Goal: Task Accomplishment & Management: Manage account settings

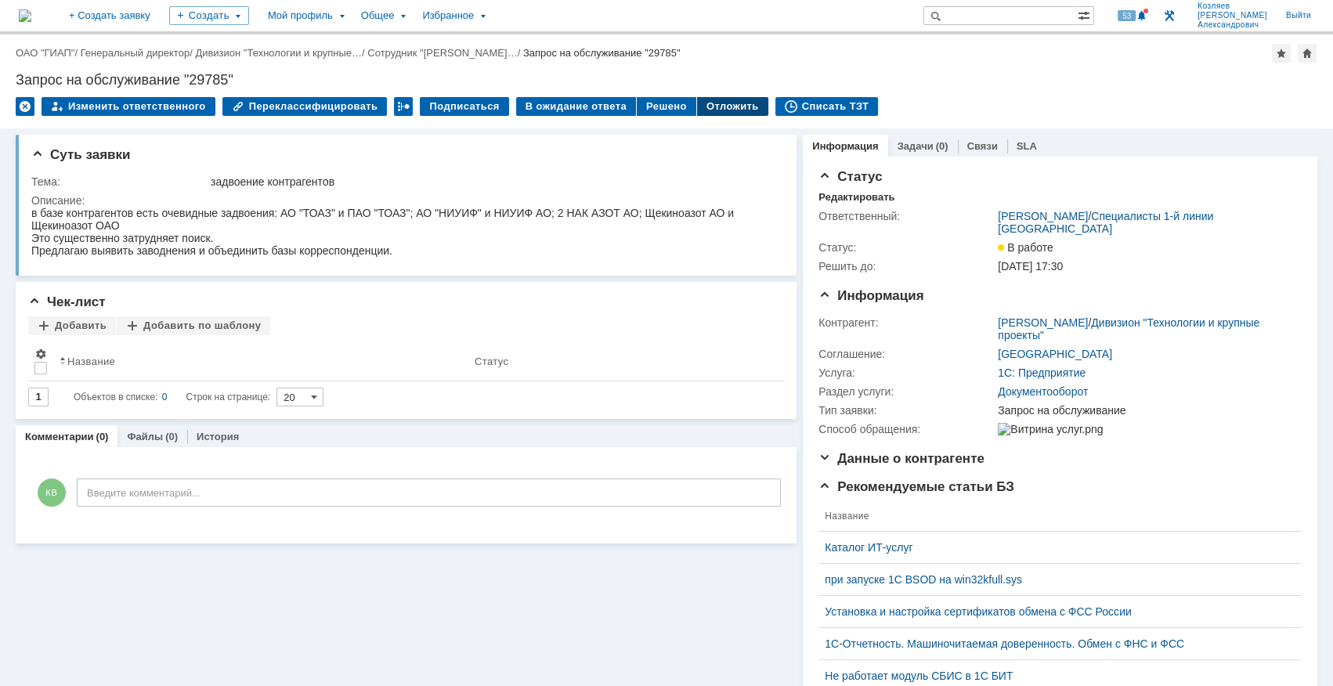
click at [716, 106] on div "Отложить" at bounding box center [732, 106] width 71 height 19
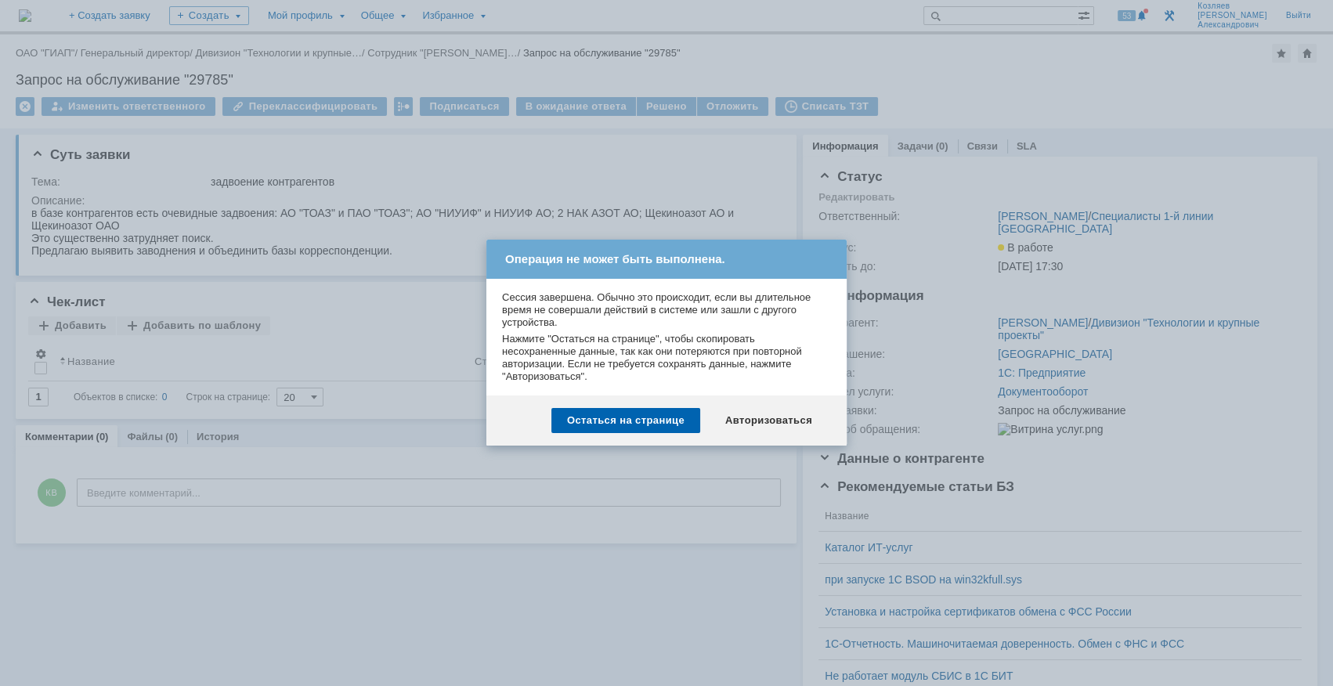
click at [727, 198] on div at bounding box center [666, 343] width 1333 height 686
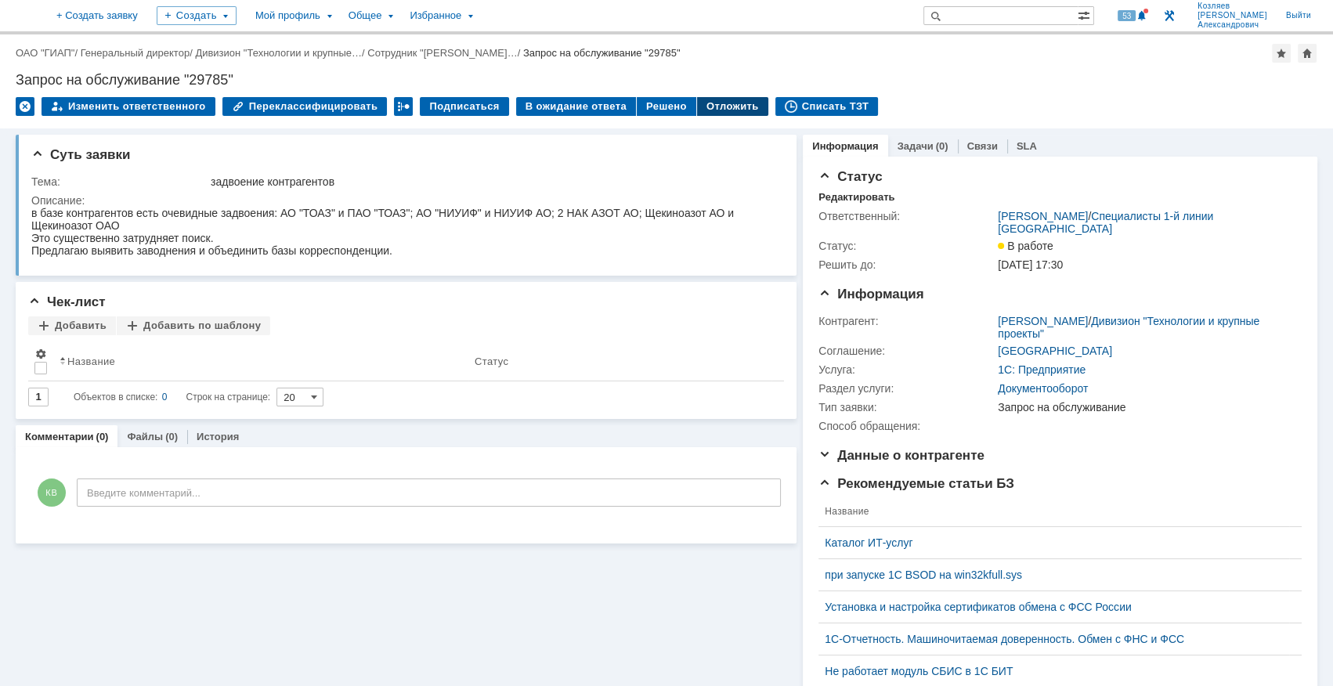
click at [709, 105] on div "Отложить" at bounding box center [732, 106] width 71 height 19
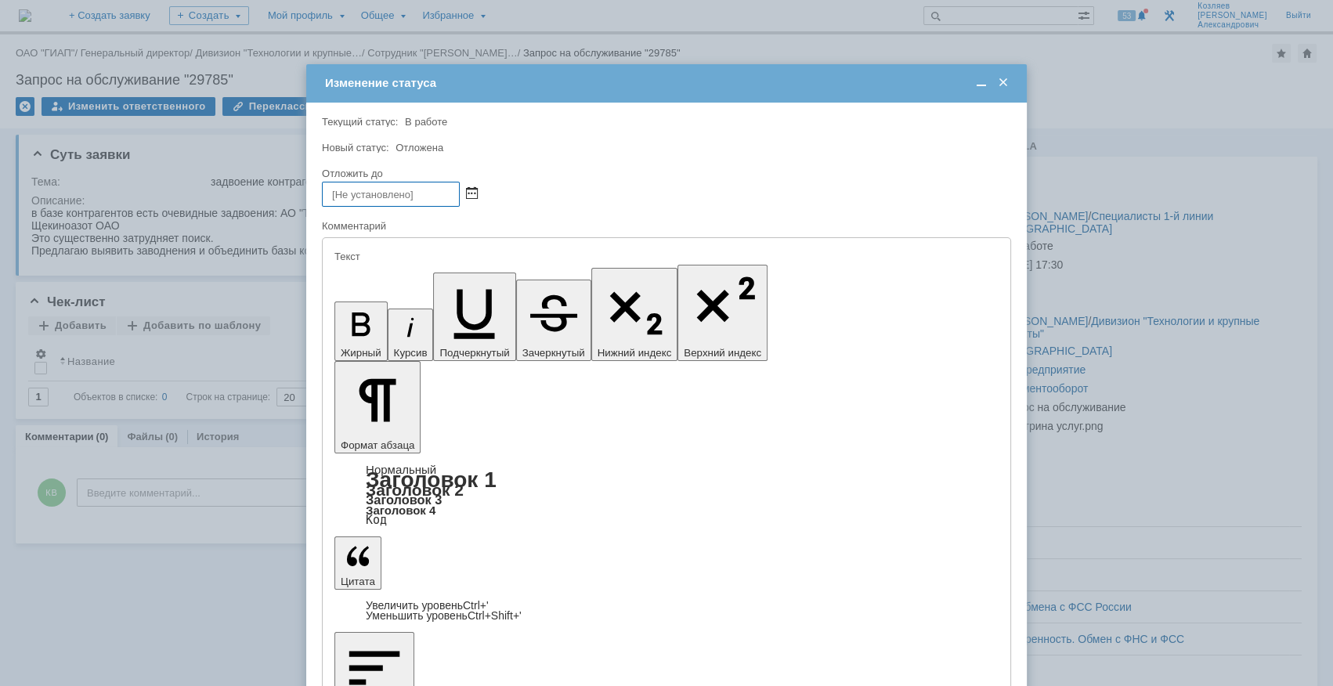
click at [473, 193] on span at bounding box center [472, 194] width 12 height 13
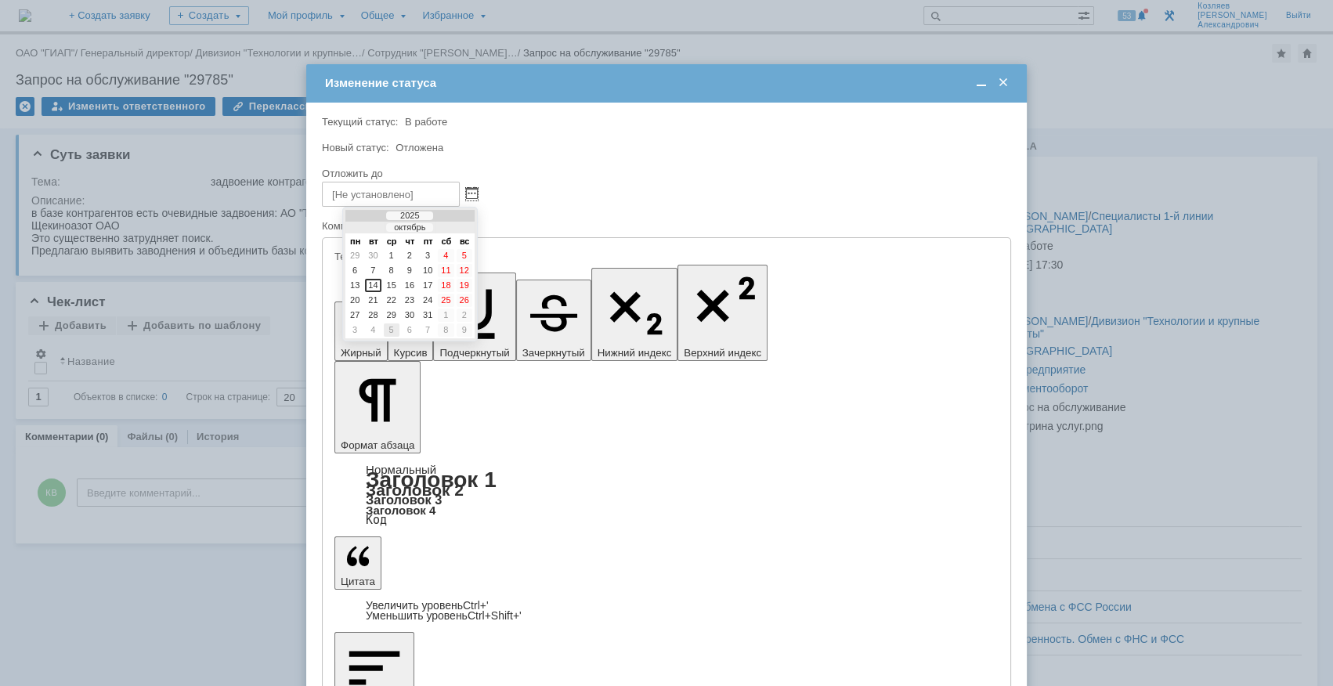
click at [397, 330] on div "5" at bounding box center [392, 329] width 16 height 13
type input "05.11.2025 11:24"
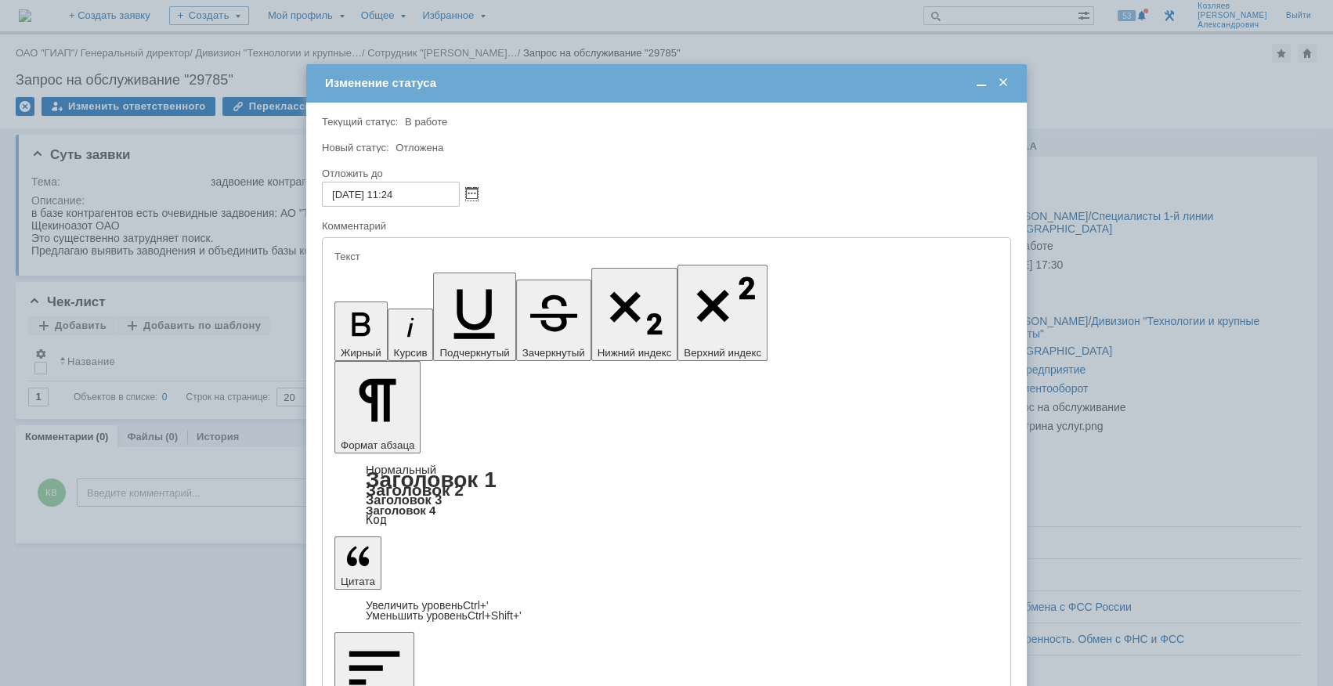
drag, startPoint x: 962, startPoint y: 4364, endPoint x: 556, endPoint y: 4647, distance: 495.5
copy div "Планируется обновление ДО до версии 3.0. Вопрос избавления от дублей включен в …"
